Goal: Information Seeking & Learning: Find specific fact

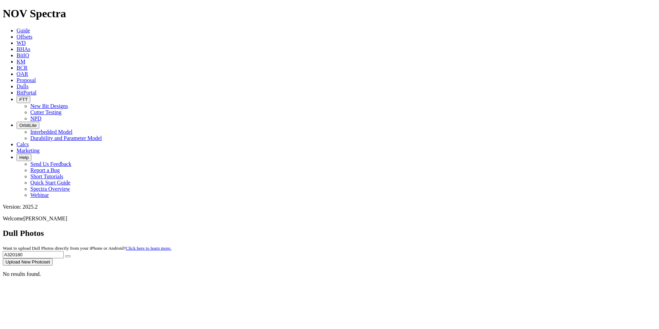
click at [64, 251] on input "A320180" at bounding box center [33, 254] width 61 height 7
click at [68, 256] on icon "submit" at bounding box center [68, 256] width 0 height 0
click at [581, 265] on div at bounding box center [329, 265] width 653 height 0
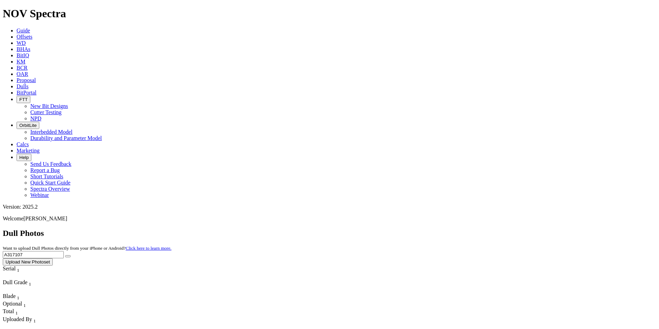
click at [64, 251] on input "A317107" at bounding box center [33, 254] width 61 height 7
paste input "20180"
click at [68, 256] on icon "submit" at bounding box center [68, 256] width 0 height 0
click at [64, 251] on input "A320180" at bounding box center [33, 254] width 61 height 7
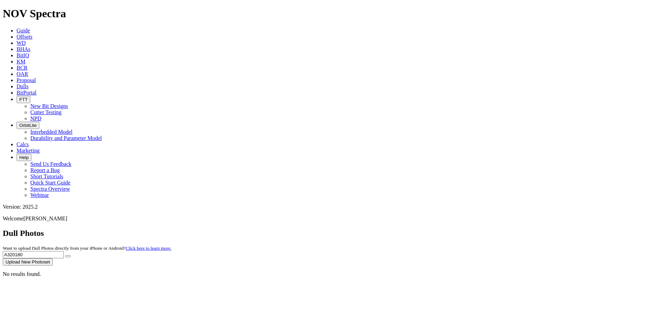
click at [64, 251] on input "A320180" at bounding box center [33, 254] width 61 height 7
paste input "76"
type input "A320176"
click at [71, 255] on button "submit" at bounding box center [68, 256] width 6 height 2
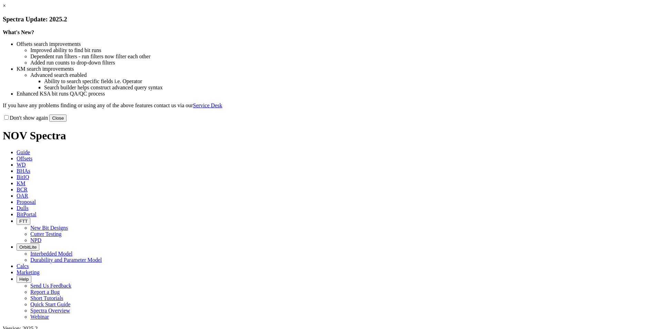
click at [66, 122] on button "Close" at bounding box center [57, 117] width 17 height 7
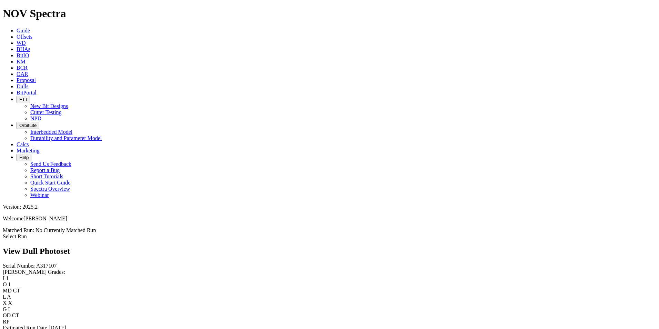
click at [36, 263] on span "A317107" at bounding box center [46, 266] width 21 height 6
copy span "A317107"
